Goal: Information Seeking & Learning: Learn about a topic

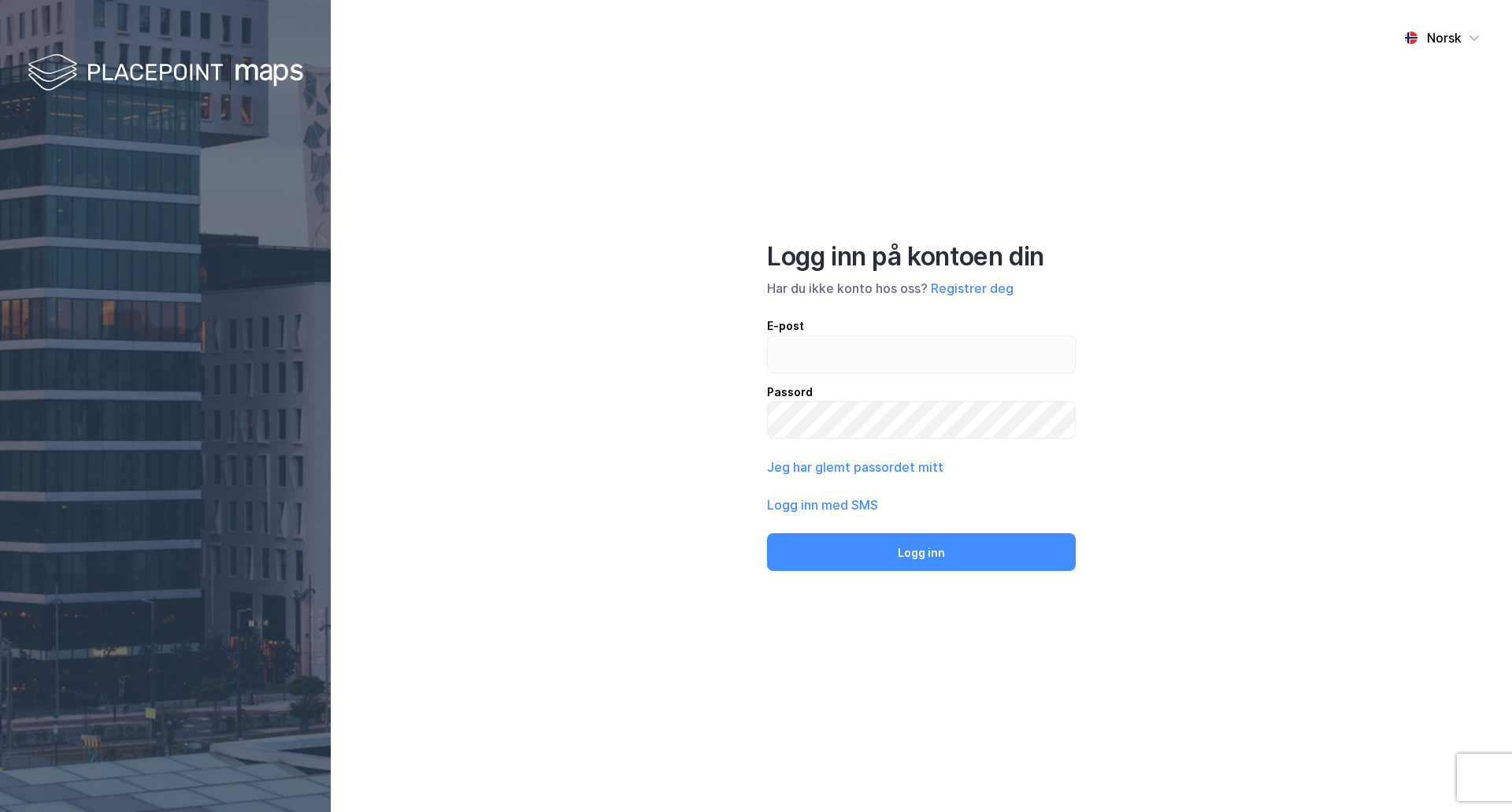
click at [913, 359] on input "email" at bounding box center [921, 355] width 307 height 36
type input "[PERSON_NAME][EMAIL_ADDRESS][DOMAIN_NAME]"
click at [767, 533] on button "Logg inn" at bounding box center [921, 552] width 309 height 38
